Goal: Information Seeking & Learning: Learn about a topic

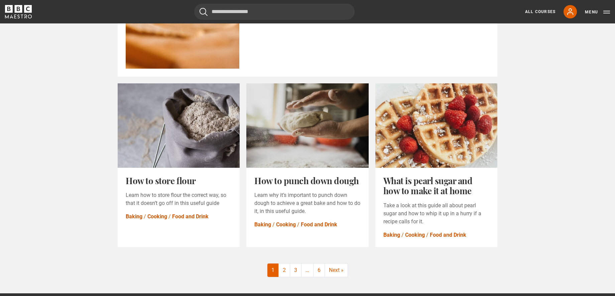
scroll to position [748, 0]
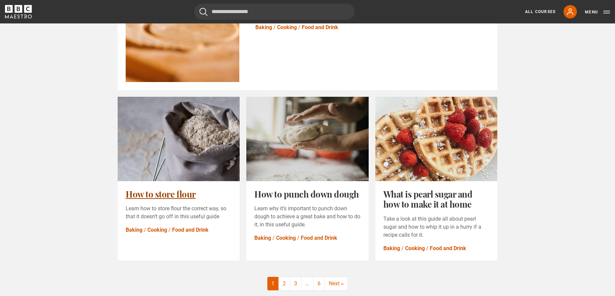
click at [196, 188] on link "How to store flour" at bounding box center [161, 194] width 70 height 12
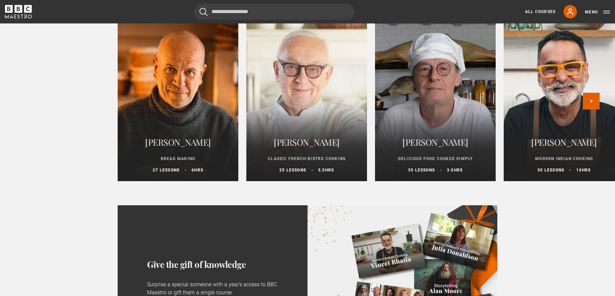
scroll to position [1409, 0]
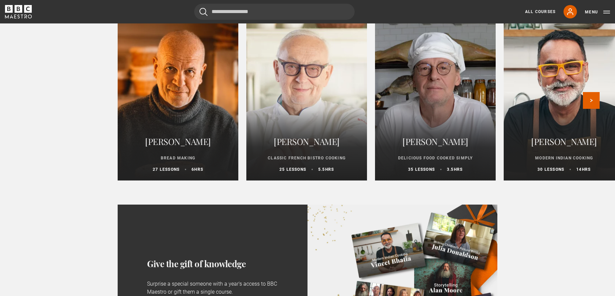
click at [176, 136] on h2 "[PERSON_NAME]" at bounding box center [178, 141] width 105 height 16
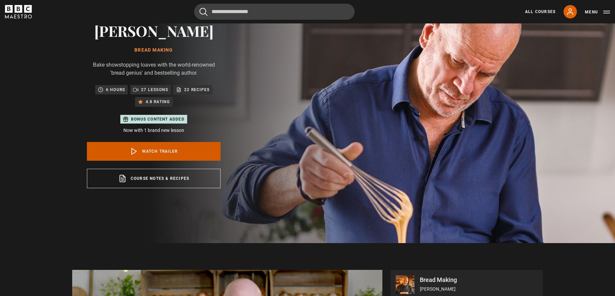
click at [182, 156] on link "Watch Trailer" at bounding box center [154, 151] width 134 height 19
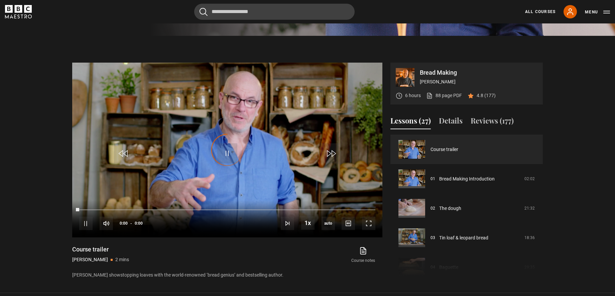
scroll to position [299, 0]
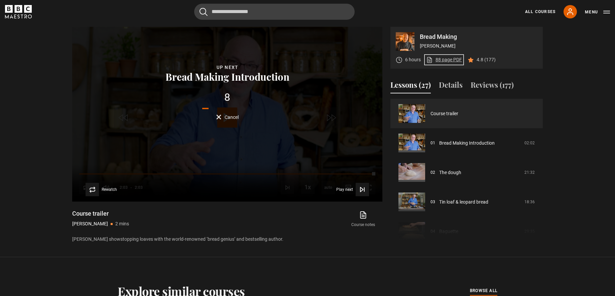
click at [438, 58] on link "88 page PDF (opens in new tab)" at bounding box center [444, 59] width 36 height 7
